Goal: Task Accomplishment & Management: Use online tool/utility

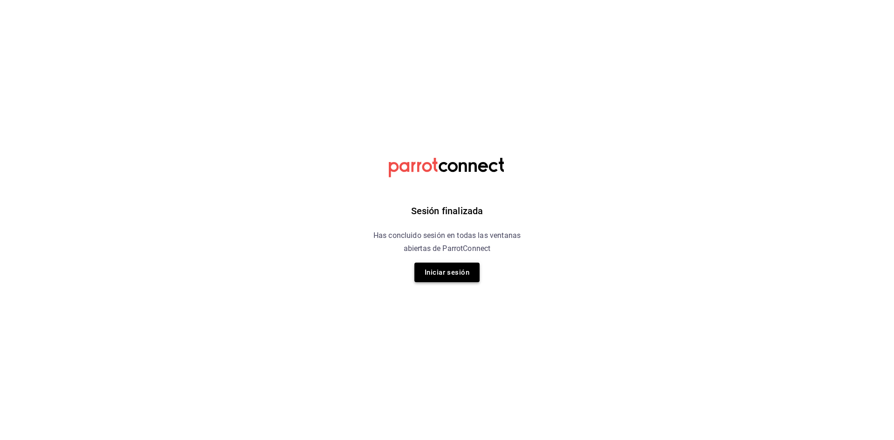
click at [438, 273] on button "Iniciar sesión" at bounding box center [446, 273] width 65 height 20
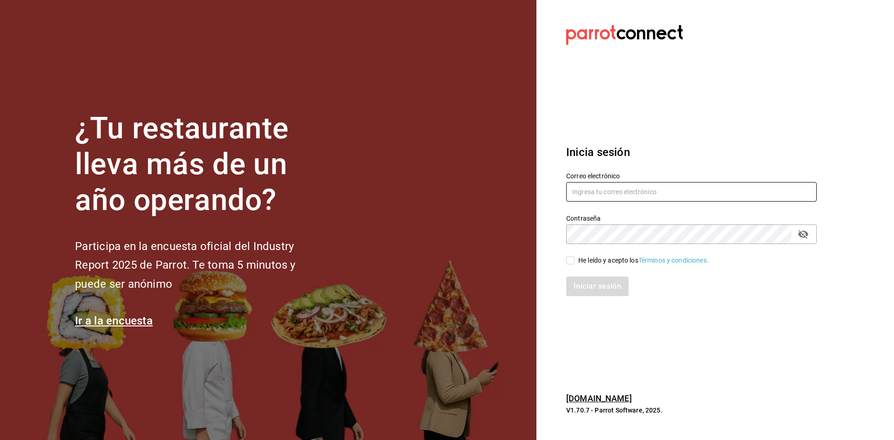
click at [673, 192] on input "text" at bounding box center [691, 192] width 250 height 20
type input "carmenruiz40@hotmail.com"
click at [571, 260] on input "He leído y acepto los Términos y condiciones." at bounding box center [570, 260] width 8 height 8
checkbox input "true"
click at [586, 286] on button "Iniciar sesión" at bounding box center [597, 287] width 63 height 20
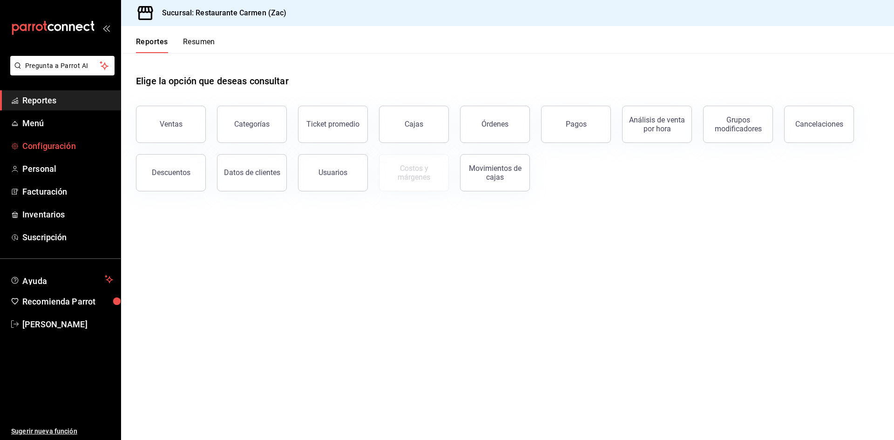
click at [60, 145] on span "Configuración" at bounding box center [67, 146] width 91 height 13
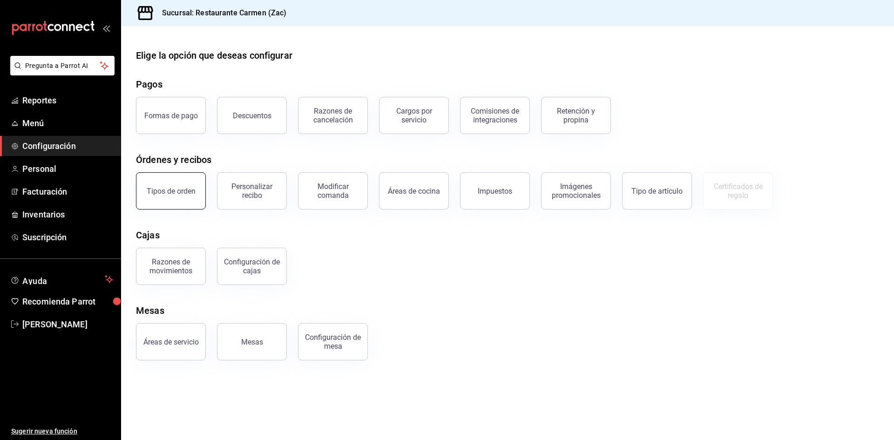
click at [174, 196] on button "Tipos de orden" at bounding box center [171, 190] width 70 height 37
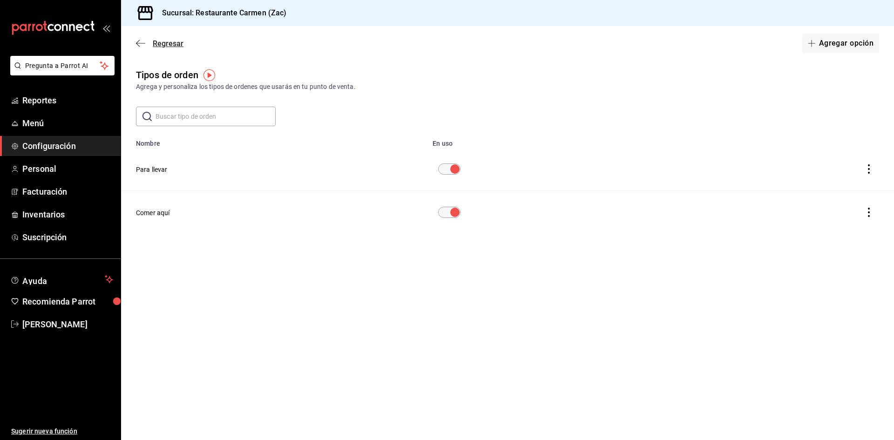
click at [136, 40] on icon "button" at bounding box center [140, 43] width 9 height 8
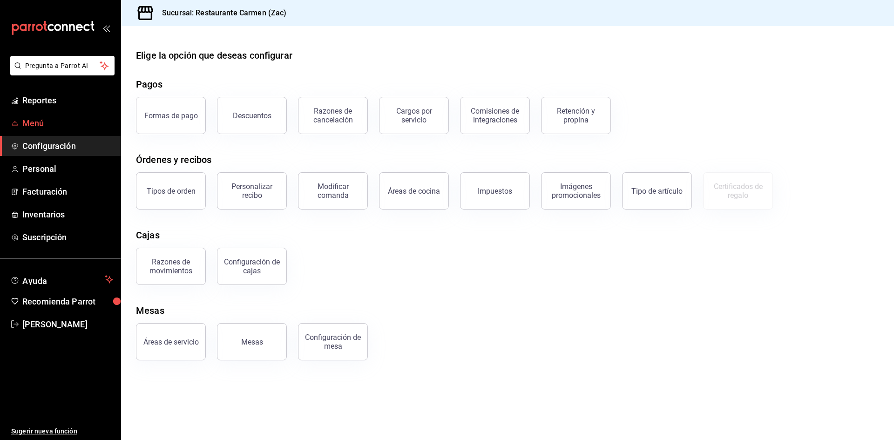
click at [64, 131] on link "Menú" at bounding box center [60, 123] width 121 height 20
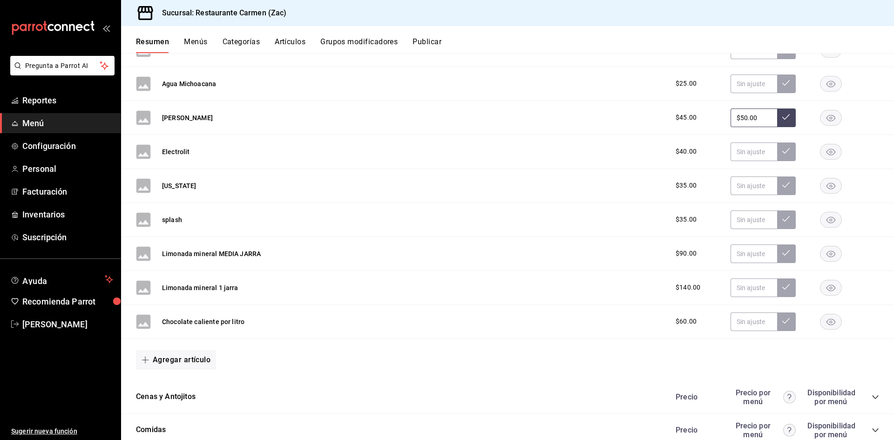
scroll to position [1678, 0]
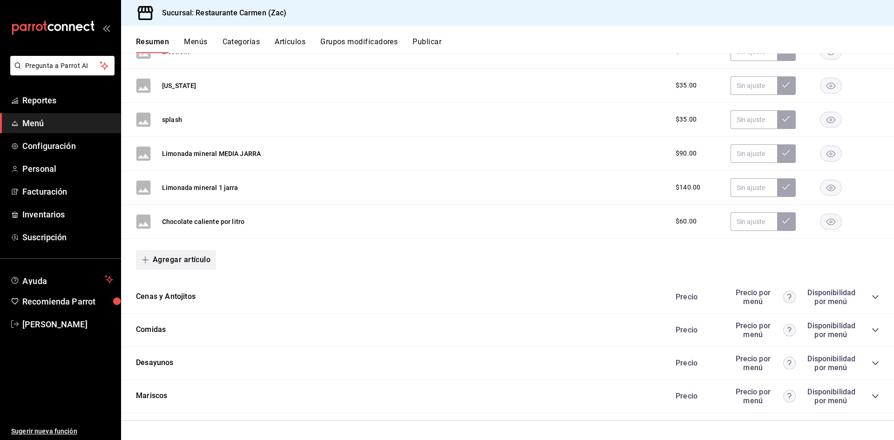
click at [144, 258] on icon "button" at bounding box center [145, 259] width 7 height 7
click at [173, 310] on li "Artículo nuevo" at bounding box center [172, 307] width 73 height 23
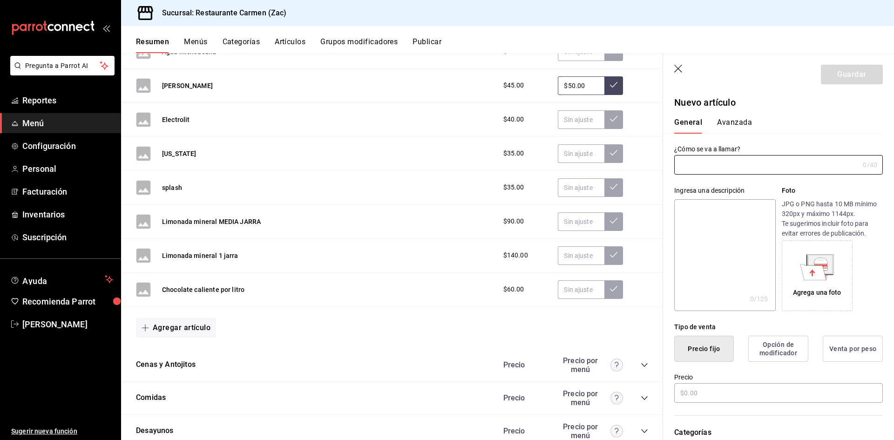
scroll to position [1678, 0]
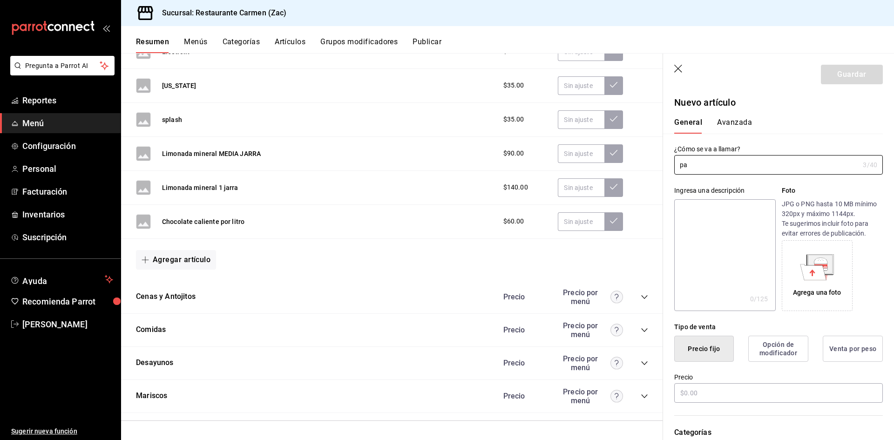
type input "p"
type input "Pastel"
click at [736, 121] on button "Avanzada" at bounding box center [734, 126] width 35 height 16
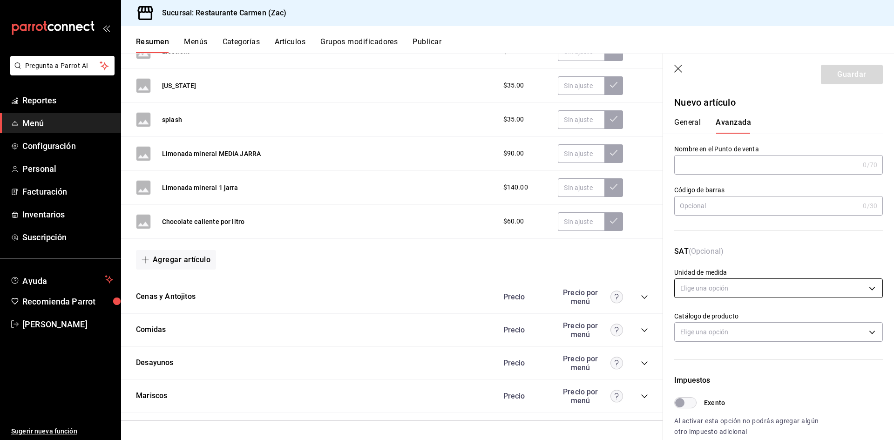
click at [864, 289] on body "Pregunta a Parrot AI Reportes Menú Configuración Personal Facturación Inventari…" at bounding box center [447, 220] width 894 height 440
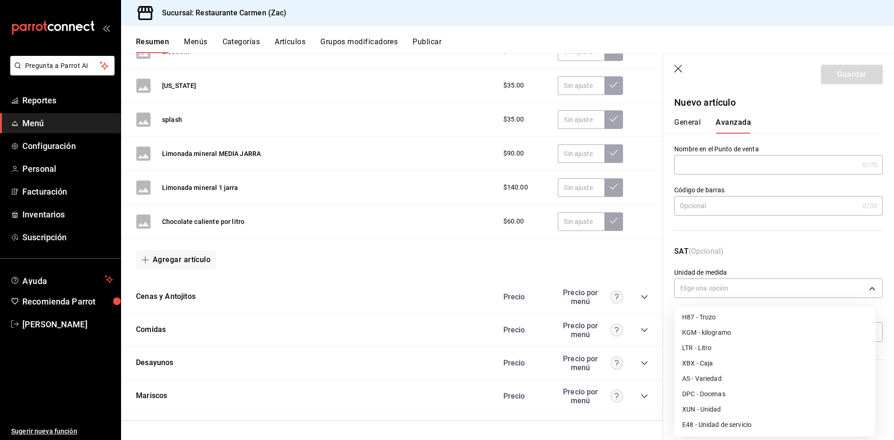
click at [736, 425] on li "E48 - Unidad de servicio" at bounding box center [775, 424] width 201 height 15
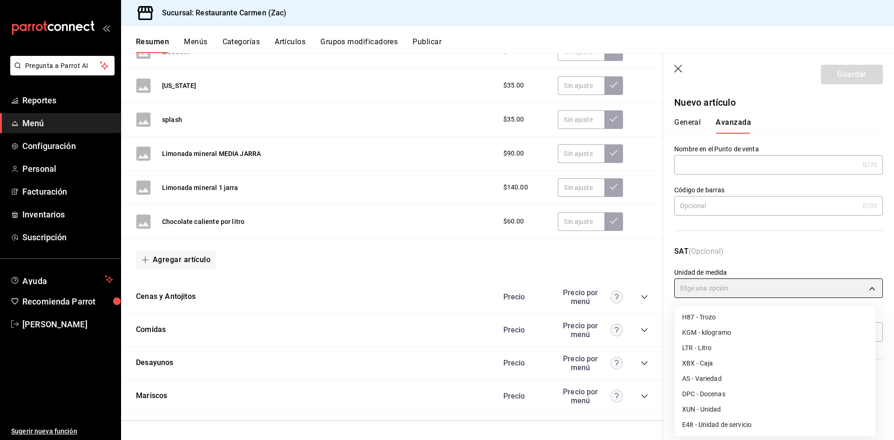
type input "E48"
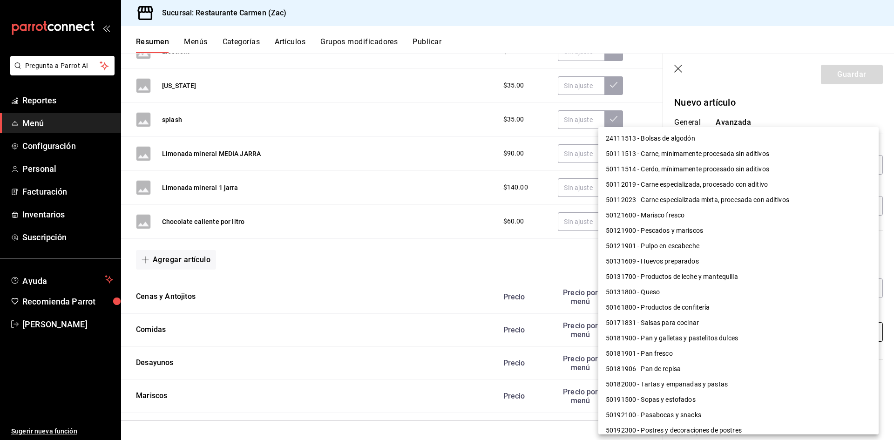
click at [864, 332] on body "Pregunta a Parrot AI Reportes Menú Configuración Personal Facturación Inventari…" at bounding box center [447, 220] width 894 height 440
click at [530, 272] on div at bounding box center [447, 220] width 894 height 440
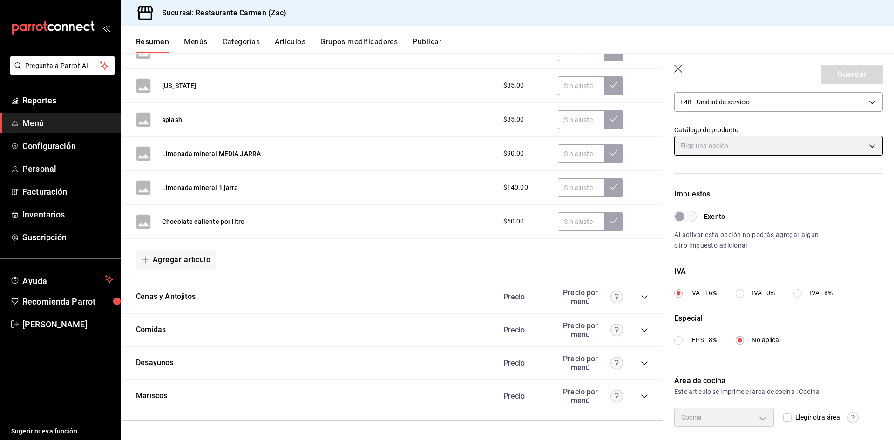
scroll to position [218, 0]
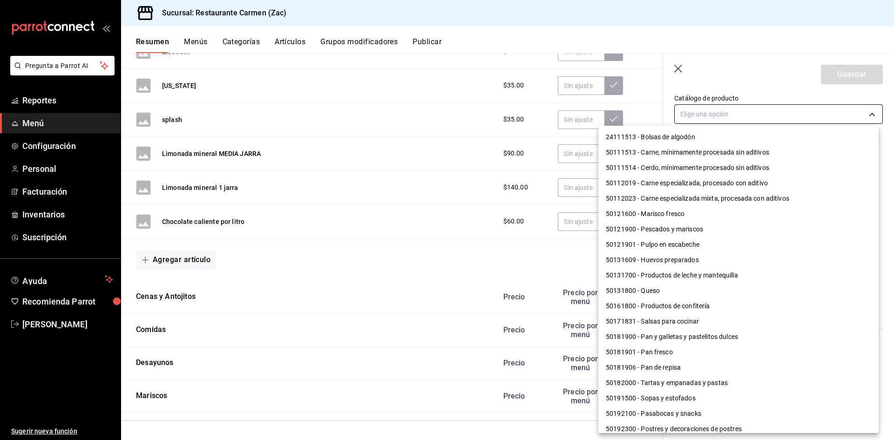
click at [866, 114] on body "Pregunta a Parrot AI Reportes Menú Configuración Personal Facturación Inventari…" at bounding box center [447, 220] width 894 height 440
click at [646, 91] on div at bounding box center [447, 220] width 894 height 440
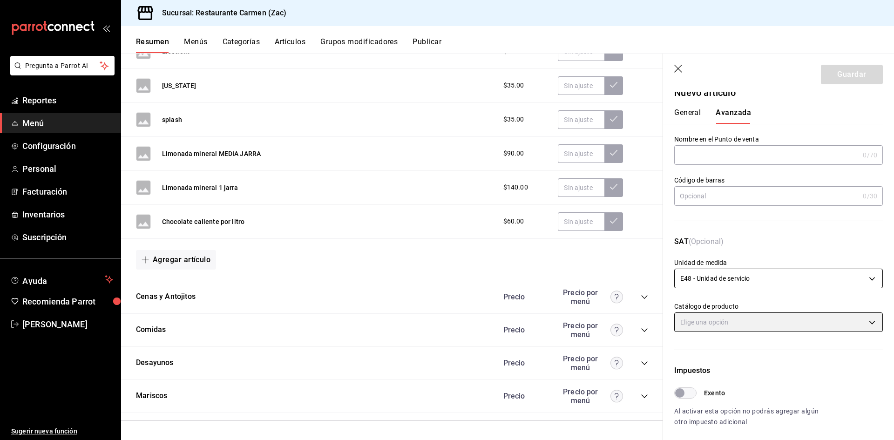
scroll to position [0, 0]
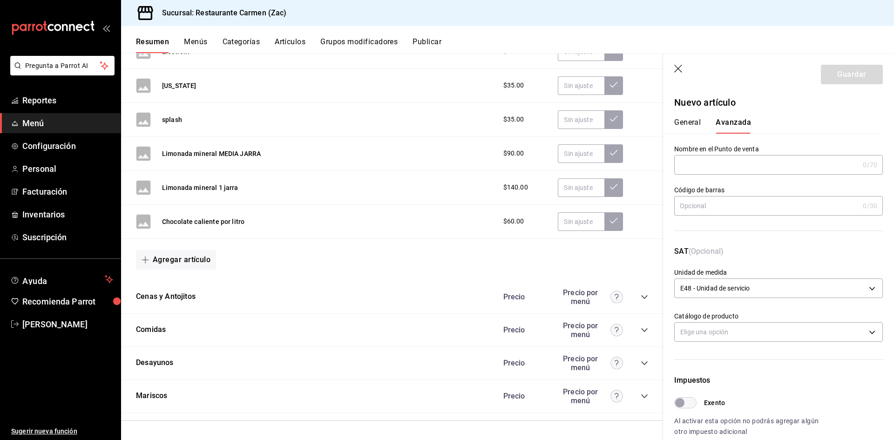
click at [723, 169] on input "text" at bounding box center [766, 165] width 185 height 19
click at [685, 123] on button "General" at bounding box center [687, 126] width 27 height 16
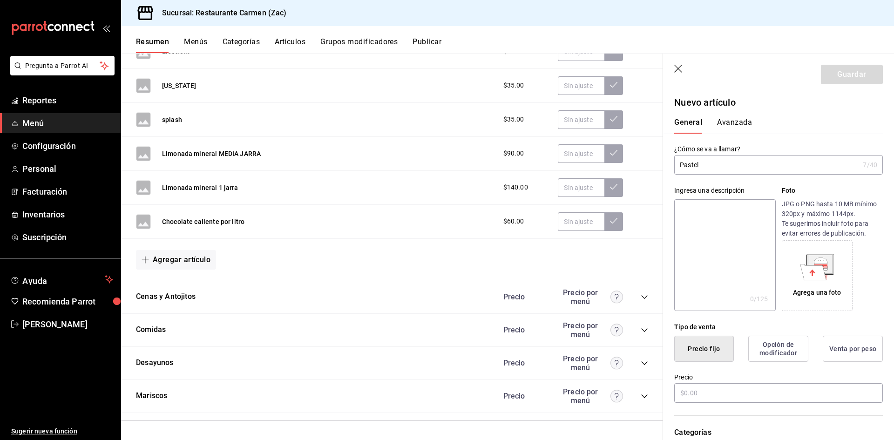
click at [714, 172] on input "Pastel" at bounding box center [766, 165] width 185 height 19
type input "Pastel"
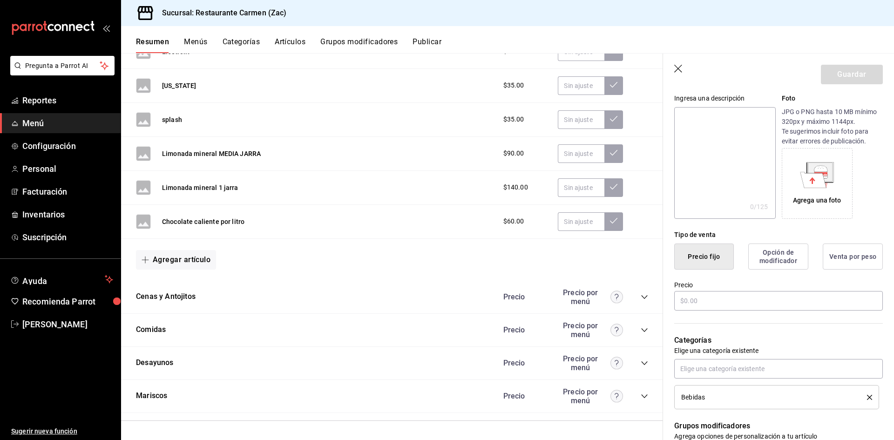
scroll to position [93, 0]
click at [846, 253] on button "Venta por peso" at bounding box center [853, 256] width 60 height 26
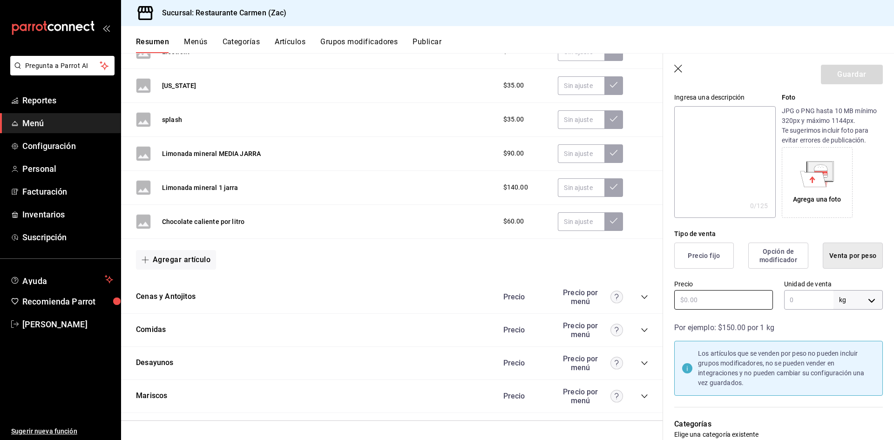
scroll to position [0, 0]
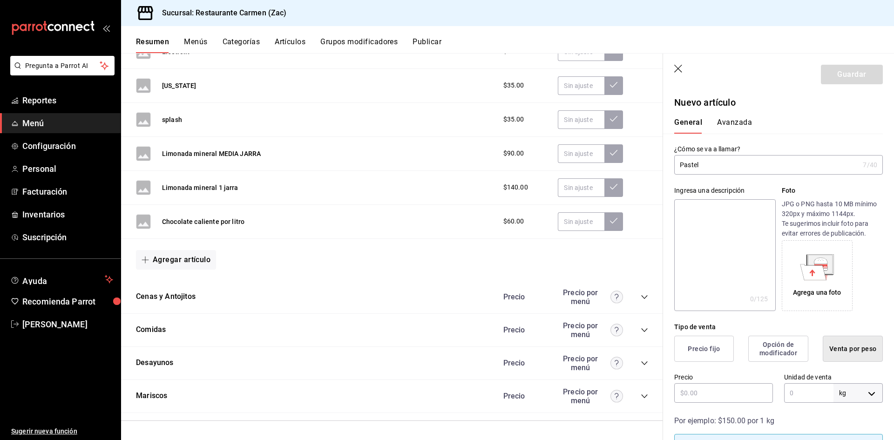
click at [764, 351] on button "Opción de modificador" at bounding box center [778, 349] width 60 height 26
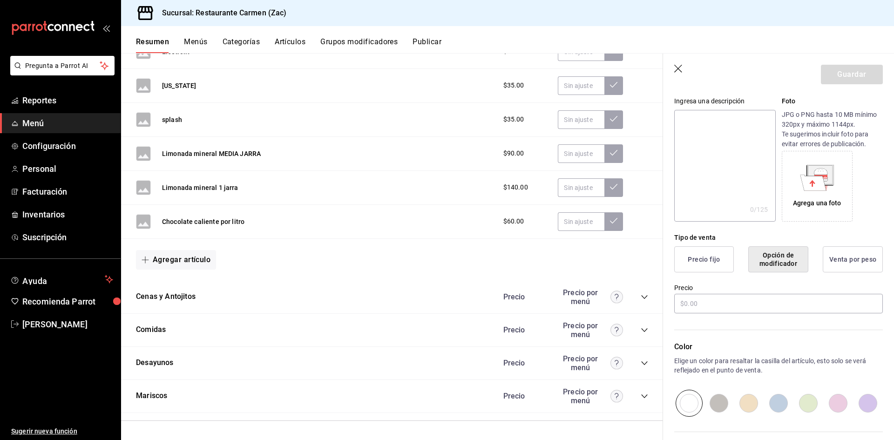
scroll to position [93, 0]
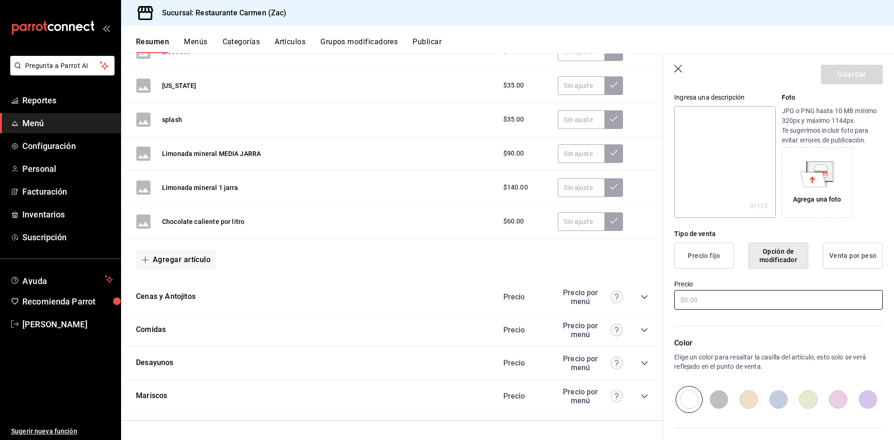
click at [710, 300] on input "text" at bounding box center [778, 300] width 209 height 20
type input "$480.00"
click at [832, 399] on input "radio" at bounding box center [838, 399] width 30 height 27
radio input "true"
click at [847, 74] on button "Guardar" at bounding box center [852, 75] width 62 height 20
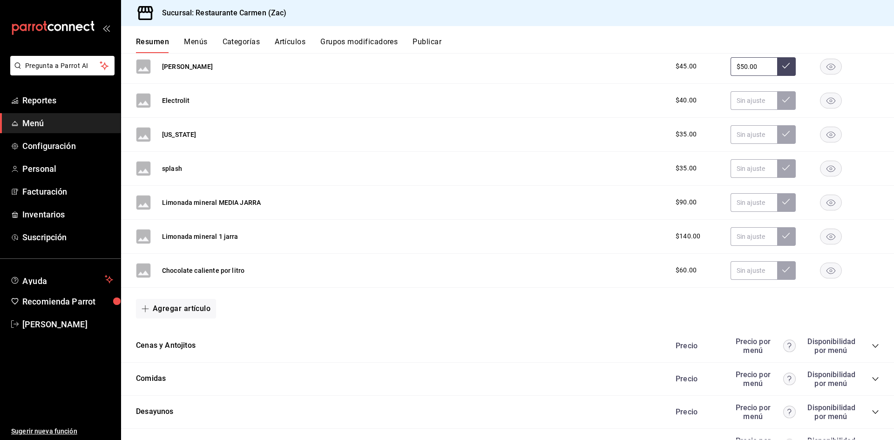
scroll to position [1678, 0]
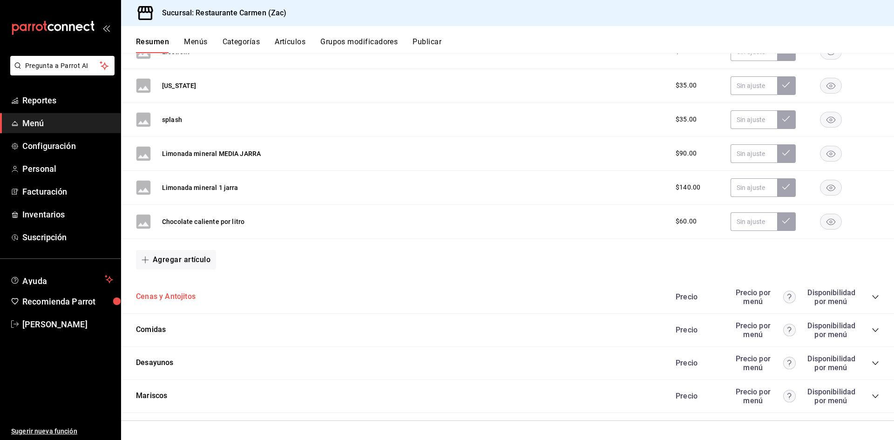
click at [181, 297] on button "Cenas y Antojitos" at bounding box center [166, 296] width 60 height 11
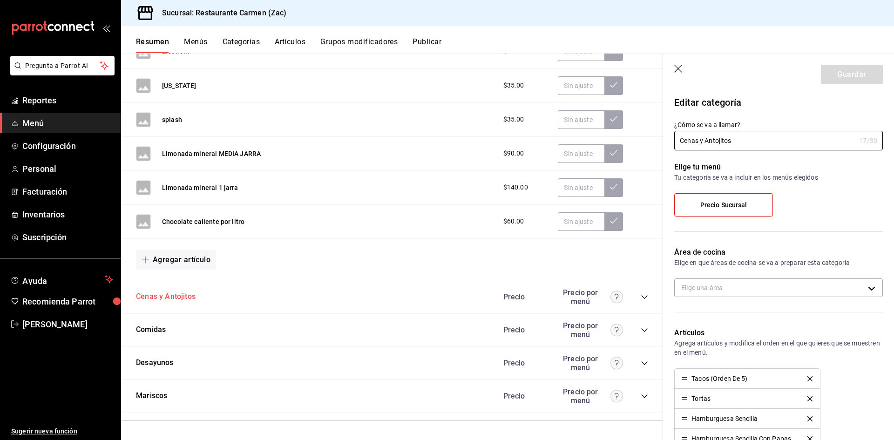
type input "e98dc600-04ea-4705-a395-96d758cfe090"
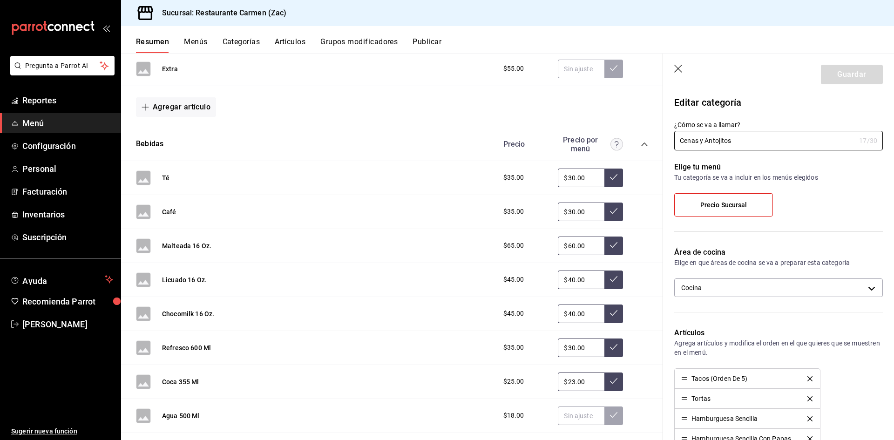
scroll to position [792, 0]
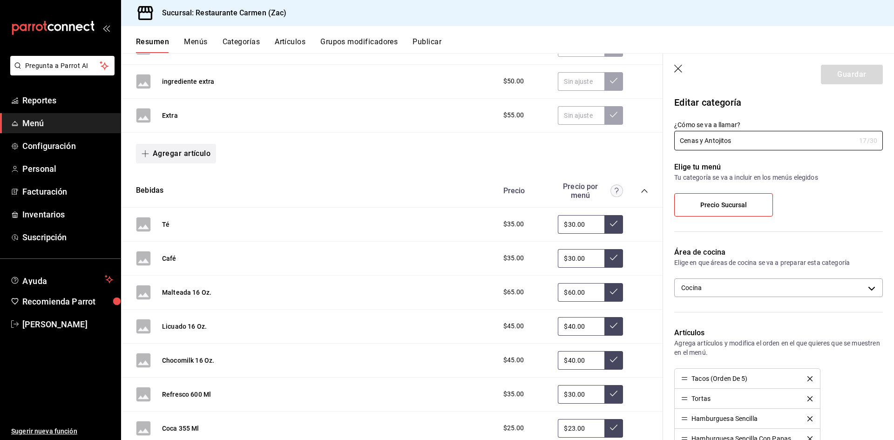
click at [143, 153] on icon "button" at bounding box center [145, 153] width 7 height 7
click at [164, 201] on li "Artículo nuevo" at bounding box center [172, 201] width 73 height 23
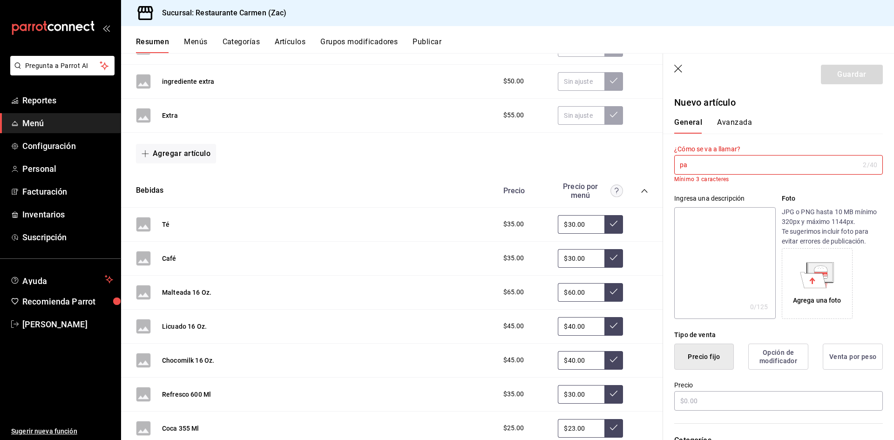
type input "p"
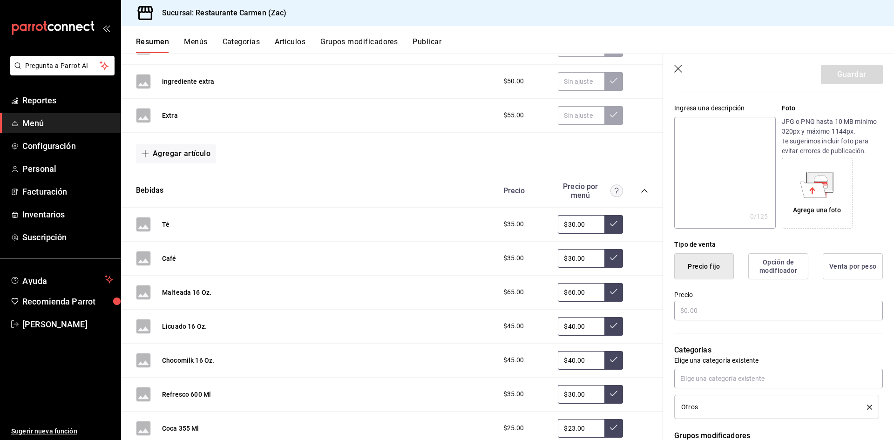
scroll to position [93, 0]
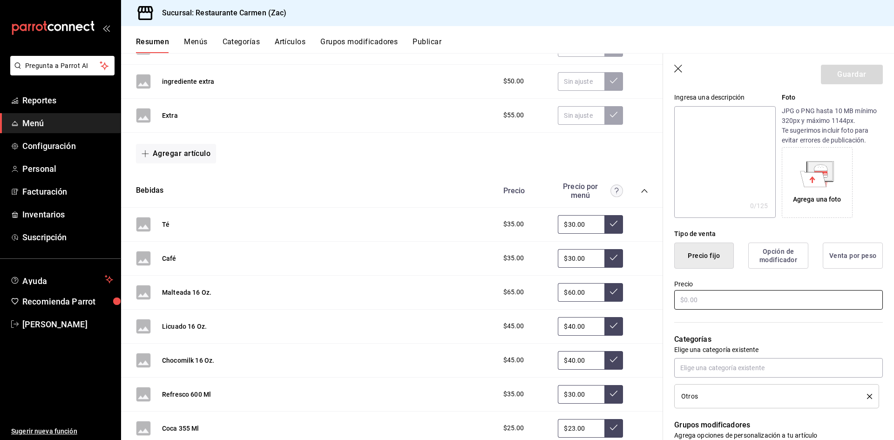
type input "Pastel"
click at [706, 303] on input "text" at bounding box center [778, 300] width 209 height 20
type input "$320.00"
click at [649, 342] on div "Licuado 16 Oz. $45.00 $40.00" at bounding box center [392, 327] width 542 height 34
click at [837, 70] on button "Guardar" at bounding box center [852, 75] width 62 height 20
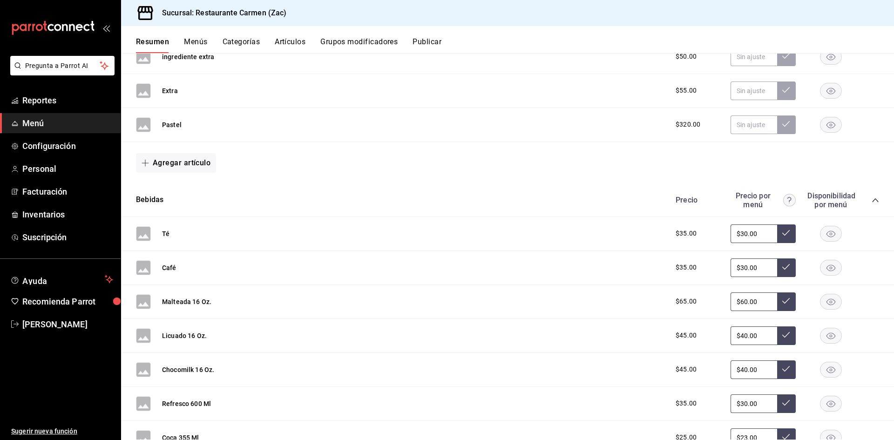
scroll to position [827, 0]
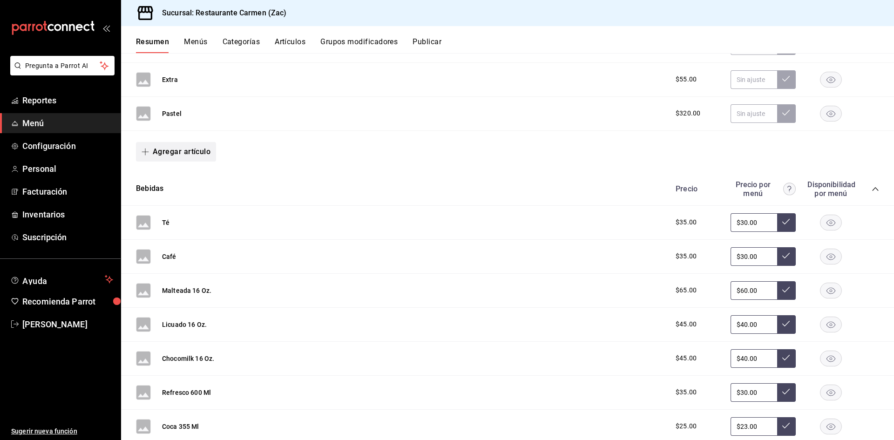
click at [144, 152] on icon "button" at bounding box center [145, 151] width 7 height 0
click at [153, 199] on li "Artículo nuevo" at bounding box center [172, 199] width 73 height 23
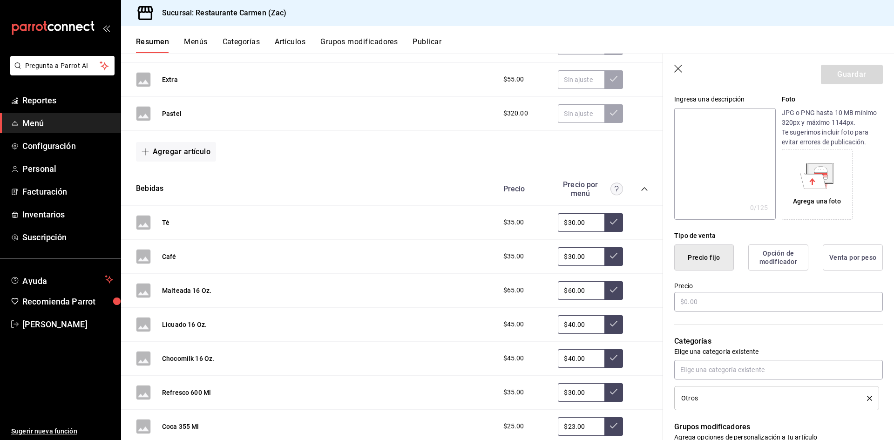
scroll to position [93, 0]
type input "pastel chico"
click at [719, 304] on input "text" at bounding box center [778, 300] width 209 height 20
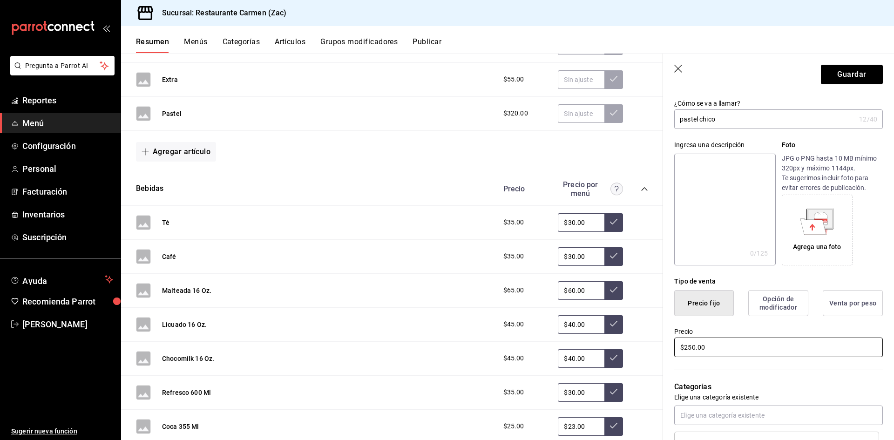
scroll to position [0, 0]
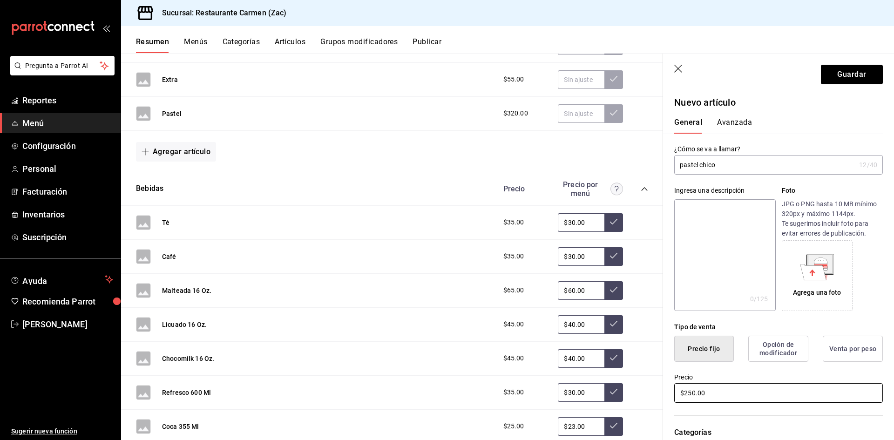
type input "$250.00"
click at [839, 73] on button "Guardar" at bounding box center [852, 75] width 62 height 20
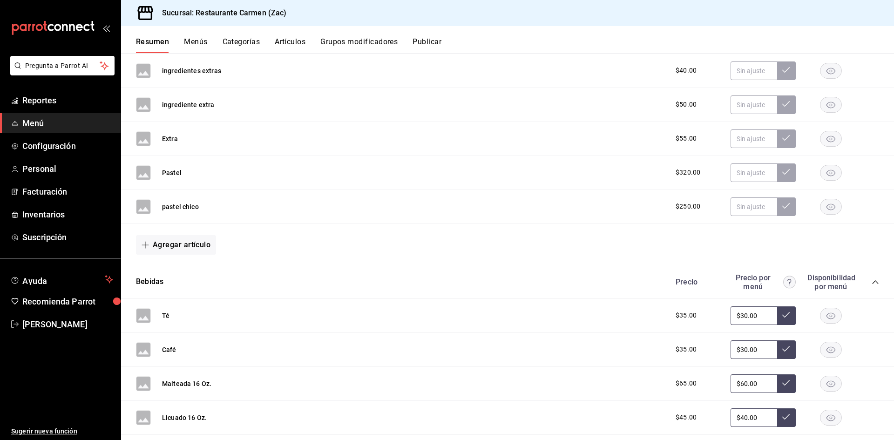
scroll to position [722, 0]
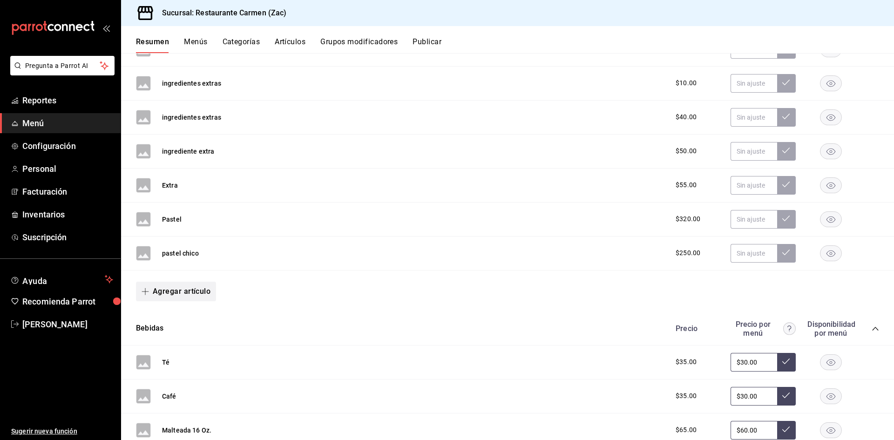
click at [144, 292] on icon "button" at bounding box center [145, 291] width 7 height 7
click at [165, 338] on li "Artículo nuevo" at bounding box center [172, 339] width 73 height 23
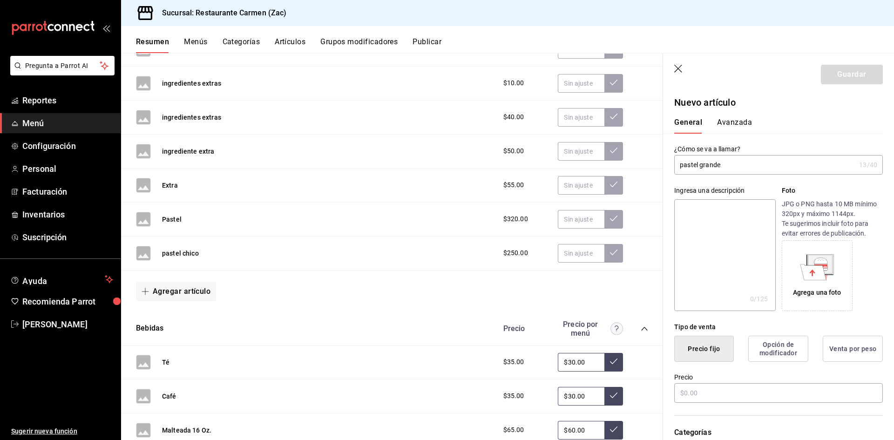
click at [683, 166] on input "pastel grande" at bounding box center [764, 165] width 181 height 19
click at [732, 162] on input "Pastel grande" at bounding box center [764, 165] width 181 height 19
type input "Pastel grande"
click at [706, 394] on input "text" at bounding box center [778, 393] width 209 height 20
type input "$480.00"
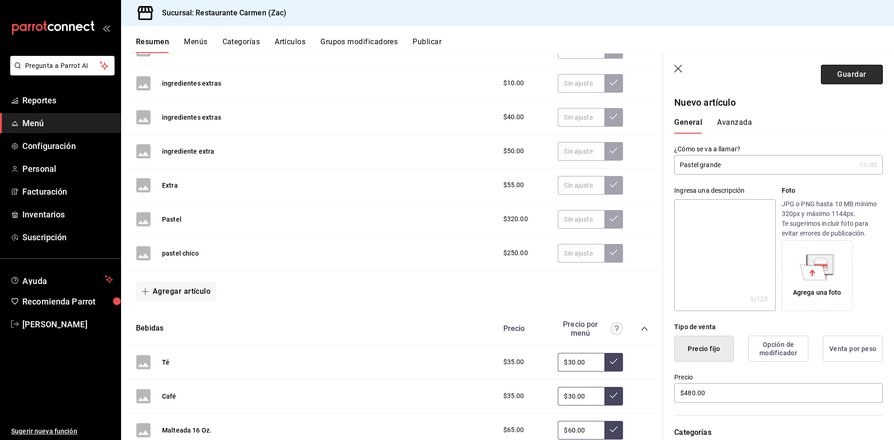
click at [841, 74] on button "Guardar" at bounding box center [852, 75] width 62 height 20
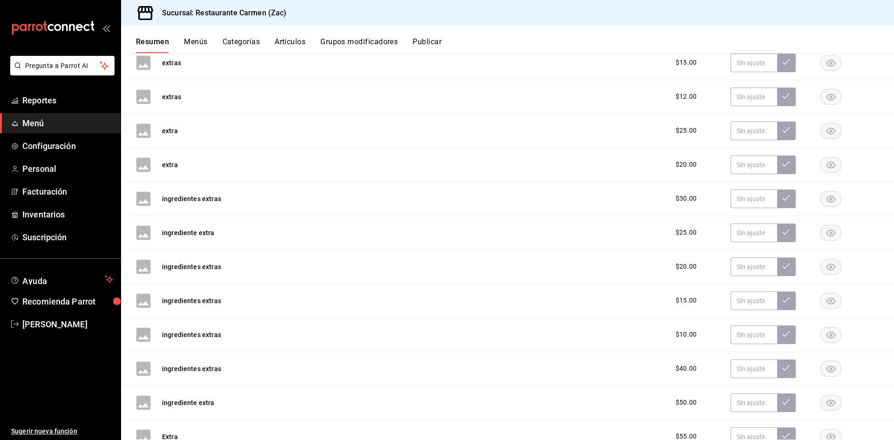
scroll to position [656, 0]
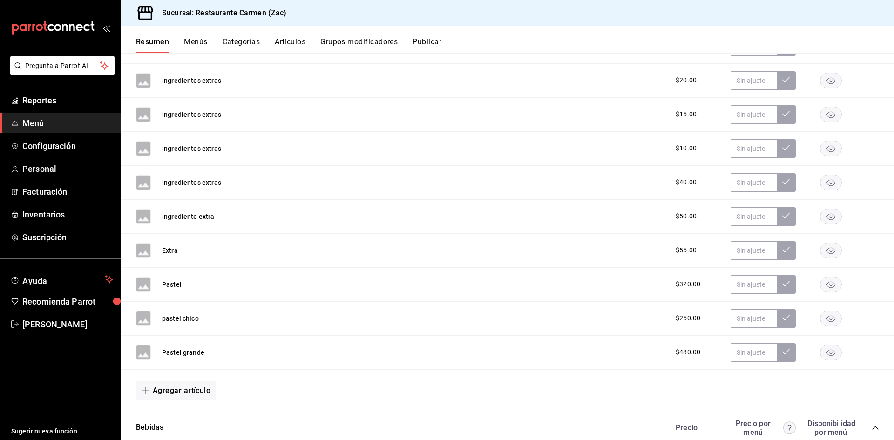
click at [213, 289] on div "Pastel $320.00" at bounding box center [507, 285] width 773 height 34
drag, startPoint x: 213, startPoint y: 289, endPoint x: 275, endPoint y: 328, distance: 73.6
click at [275, 328] on div "pastel chico $250.00" at bounding box center [507, 319] width 773 height 34
click at [824, 285] on rect "button" at bounding box center [830, 284] width 21 height 15
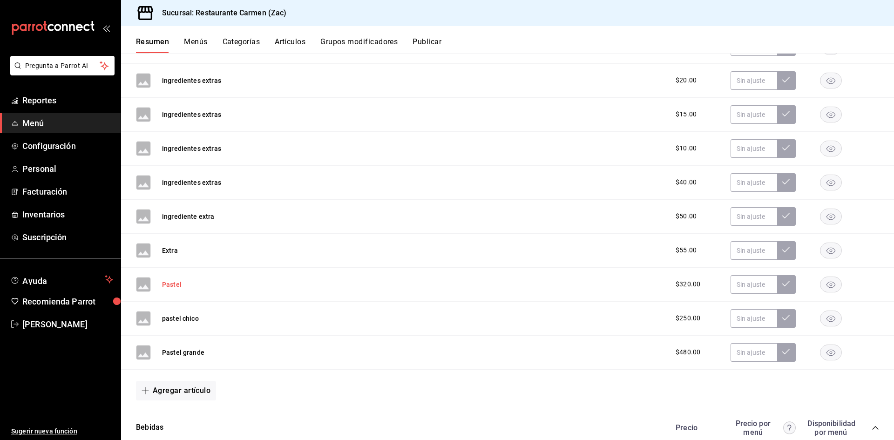
click at [174, 284] on button "Pastel" at bounding box center [172, 284] width 20 height 9
click at [174, 314] on button "pastel chico" at bounding box center [180, 318] width 37 height 9
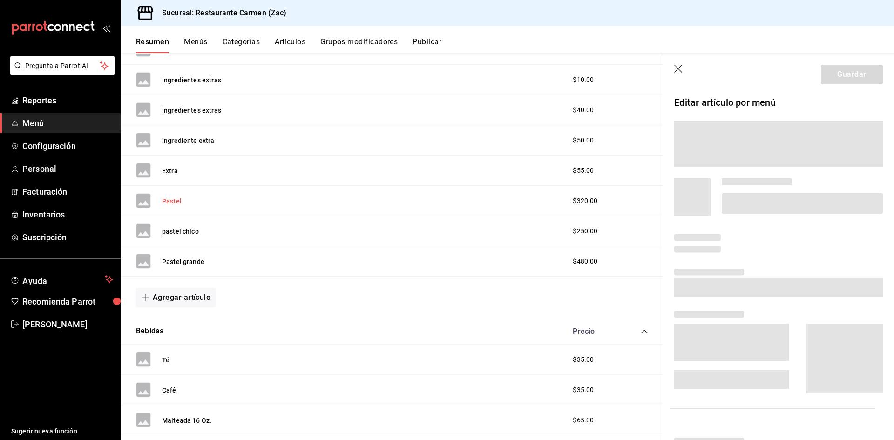
scroll to position [599, 0]
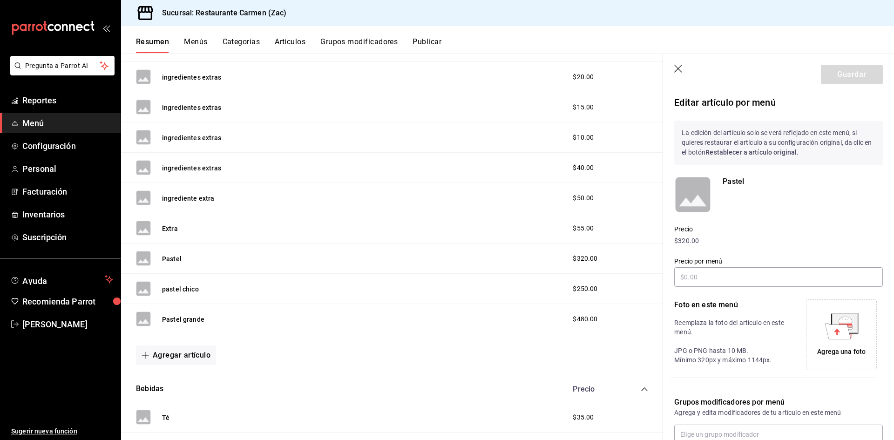
click at [737, 182] on p "Pastel" at bounding box center [803, 181] width 160 height 11
click at [747, 179] on p "Pastel" at bounding box center [803, 181] width 160 height 11
click at [750, 181] on p "Pastel" at bounding box center [803, 181] width 160 height 11
click at [746, 181] on p "Pastel" at bounding box center [803, 181] width 160 height 11
click at [688, 205] on rect at bounding box center [692, 194] width 37 height 37
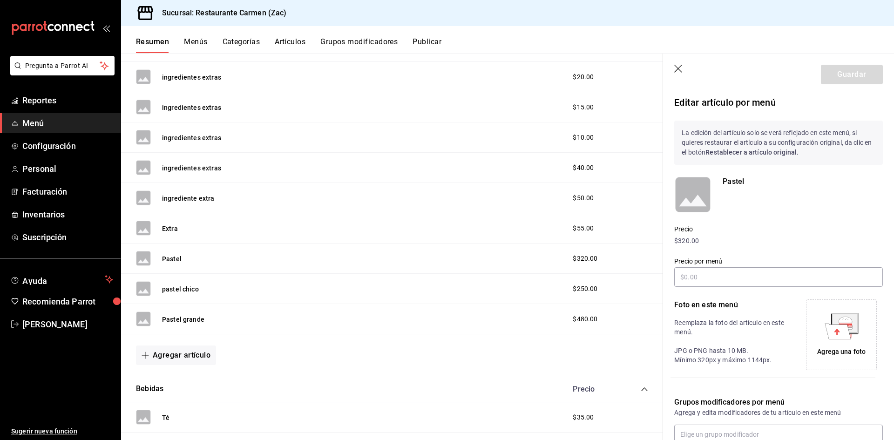
click at [690, 196] on rect at bounding box center [692, 194] width 37 height 37
click at [746, 183] on p "Pastel" at bounding box center [803, 181] width 160 height 11
click at [747, 183] on p "Pastel" at bounding box center [803, 181] width 160 height 11
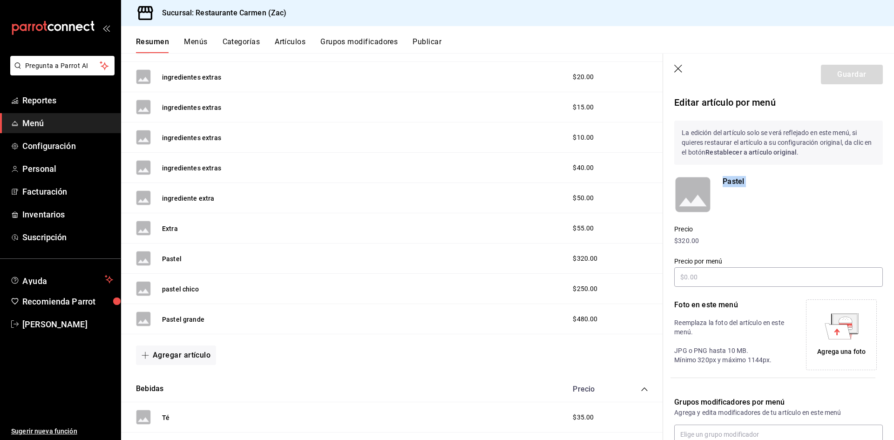
click at [754, 180] on p "Pastel" at bounding box center [803, 181] width 160 height 11
click at [753, 180] on p "Pastel" at bounding box center [803, 181] width 160 height 11
click at [759, 177] on p "Pastel" at bounding box center [803, 181] width 160 height 11
click at [189, 262] on div "Pastel $320.00" at bounding box center [392, 259] width 542 height 30
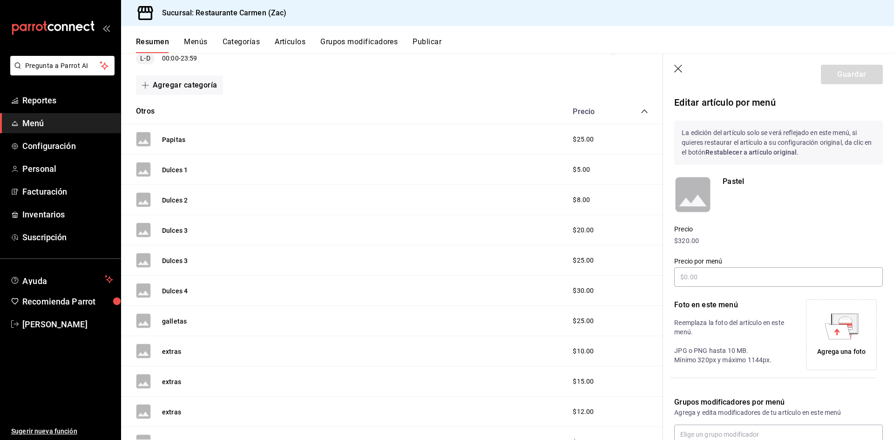
scroll to position [0, 0]
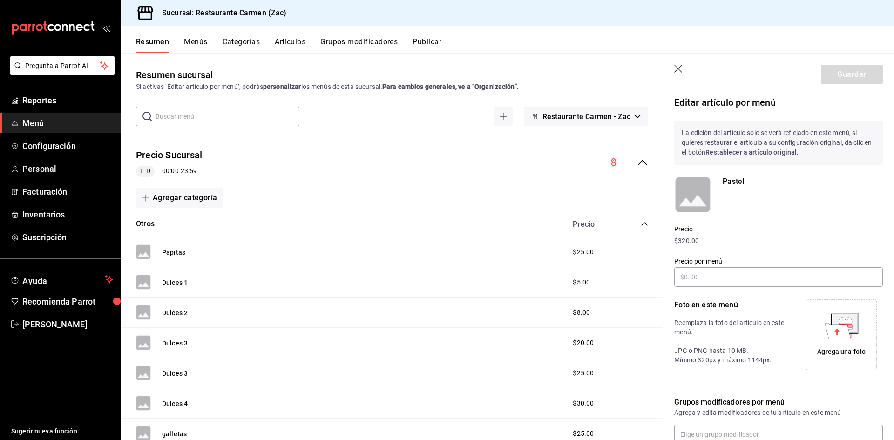
click at [79, 126] on span "Menú" at bounding box center [67, 123] width 91 height 13
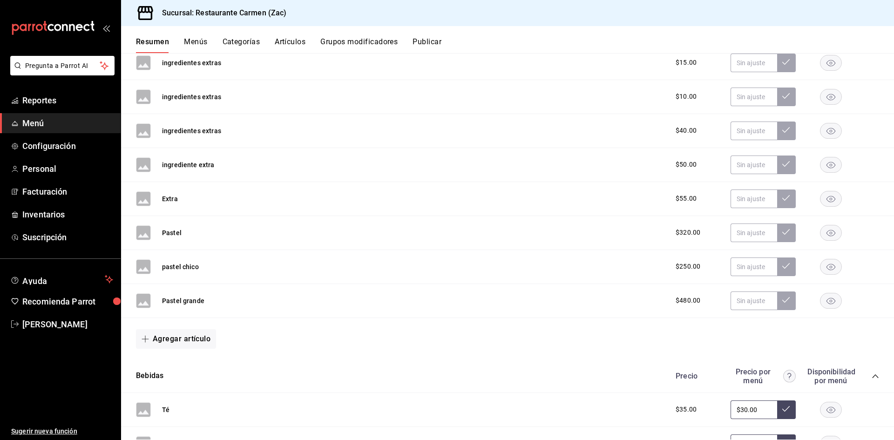
scroll to position [792, 0]
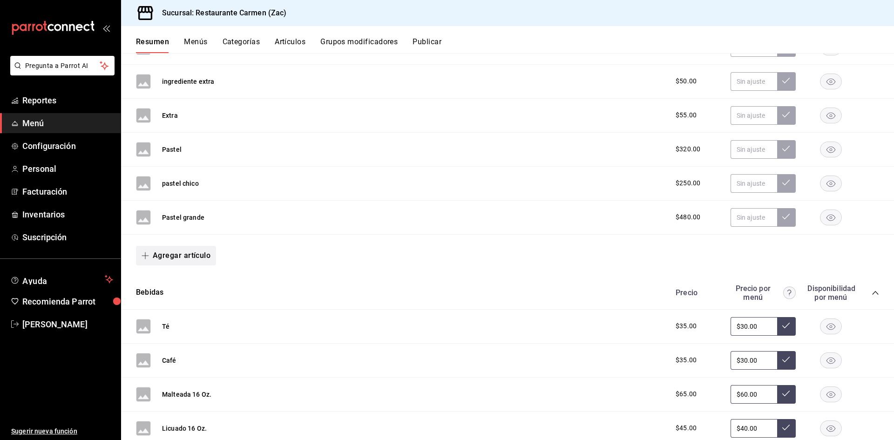
click at [145, 254] on icon "button" at bounding box center [145, 255] width 0 height 7
click at [180, 304] on li "Artículo nuevo" at bounding box center [172, 303] width 73 height 23
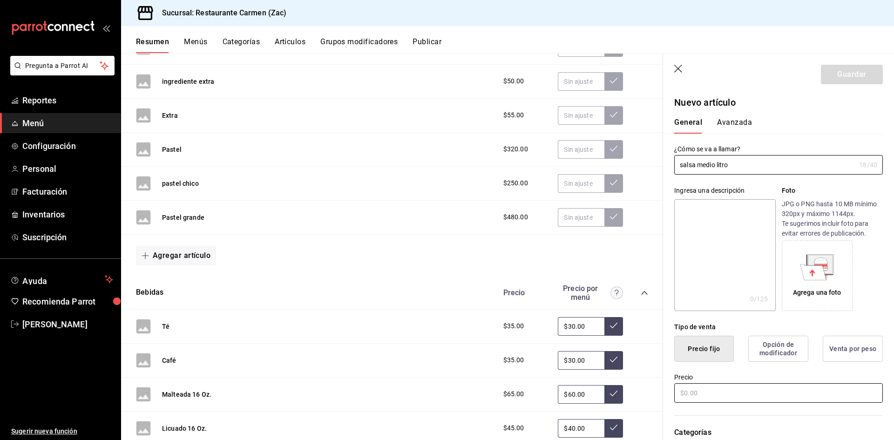
type input "salsa medio litro"
click at [707, 395] on input "text" at bounding box center [778, 393] width 209 height 20
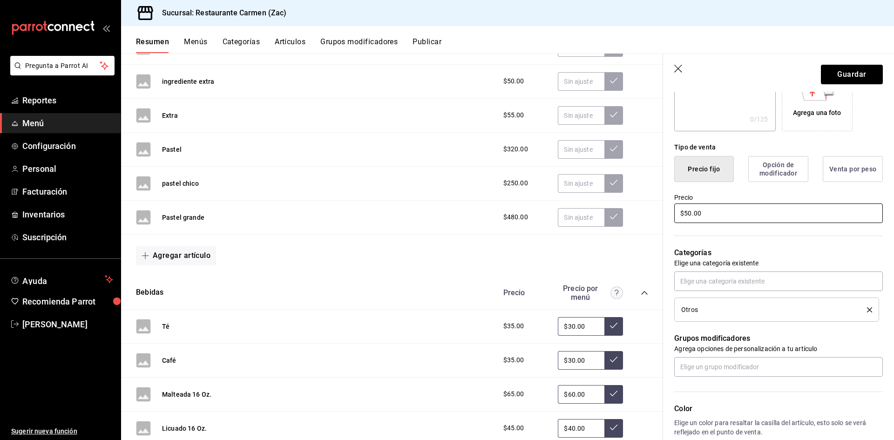
scroll to position [326, 0]
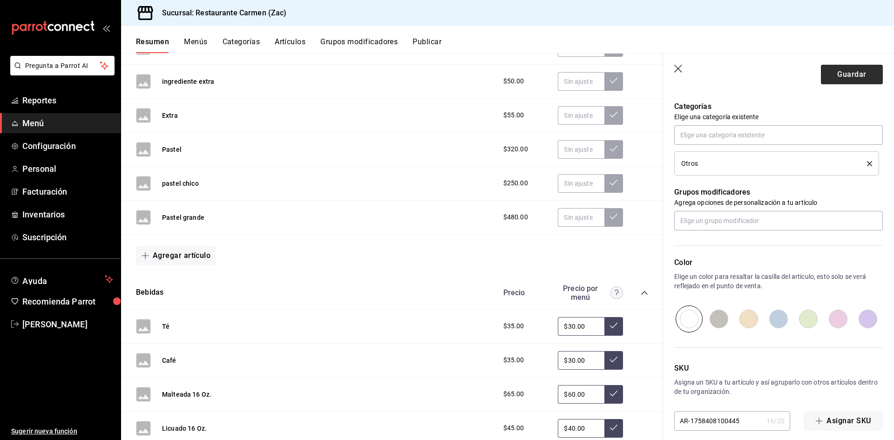
type input "$50.00"
click at [842, 76] on button "Guardar" at bounding box center [852, 75] width 62 height 20
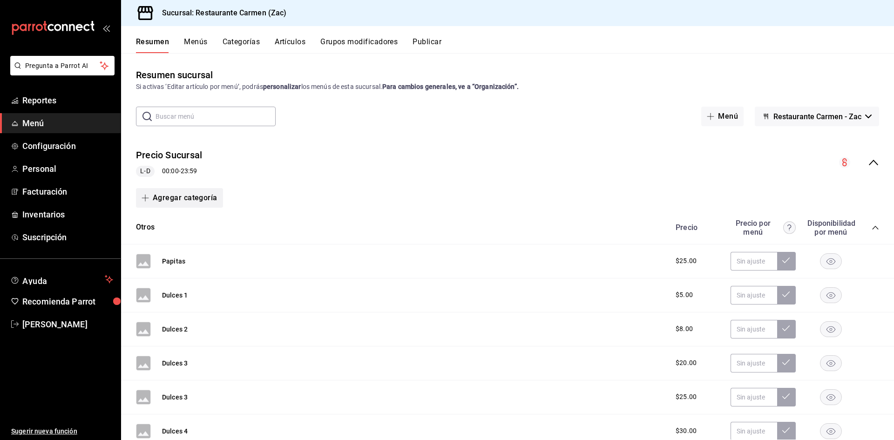
click at [144, 197] on icon "button" at bounding box center [145, 197] width 7 height 7
click at [449, 358] on div at bounding box center [447, 220] width 894 height 440
click at [224, 121] on input "text" at bounding box center [216, 116] width 120 height 19
click at [335, 244] on div "Papitas $25.00" at bounding box center [507, 261] width 773 height 34
click at [210, 116] on input "text" at bounding box center [216, 116] width 120 height 19
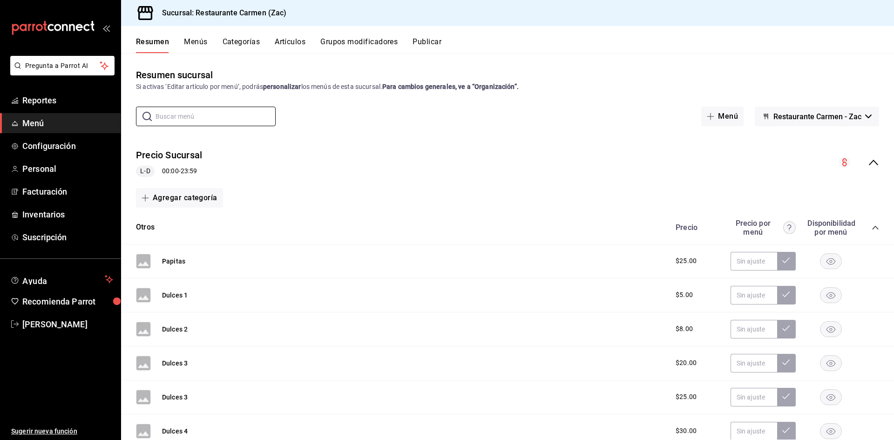
click at [471, 188] on div "Agregar categoría" at bounding box center [507, 198] width 743 height 20
click at [223, 117] on input "text" at bounding box center [216, 116] width 120 height 19
click at [302, 310] on div "Dulces 1 $5.00" at bounding box center [507, 295] width 773 height 34
